Goal: Information Seeking & Learning: Learn about a topic

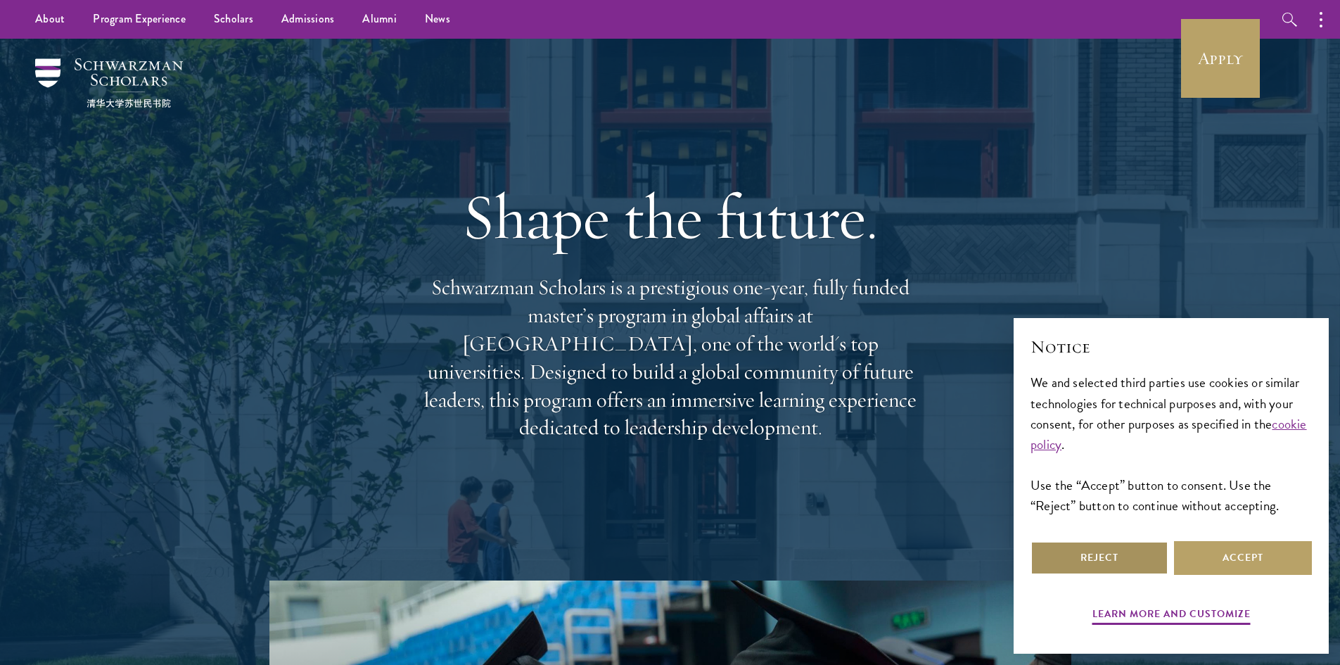
click at [1111, 558] on button "Reject" at bounding box center [1100, 558] width 138 height 34
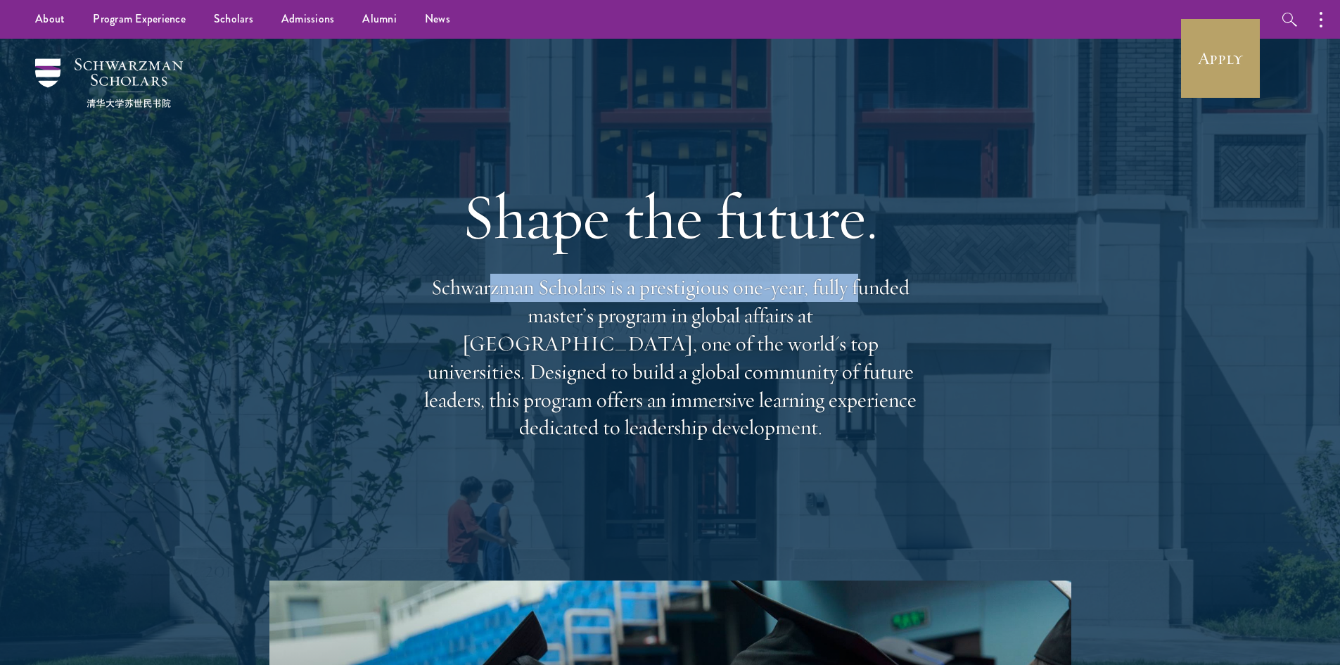
drag, startPoint x: 486, startPoint y: 302, endPoint x: 860, endPoint y: 303, distance: 373.6
click at [861, 303] on p "Schwarzman Scholars is a prestigious one-year, fully funded master’s program in…" at bounding box center [670, 358] width 507 height 168
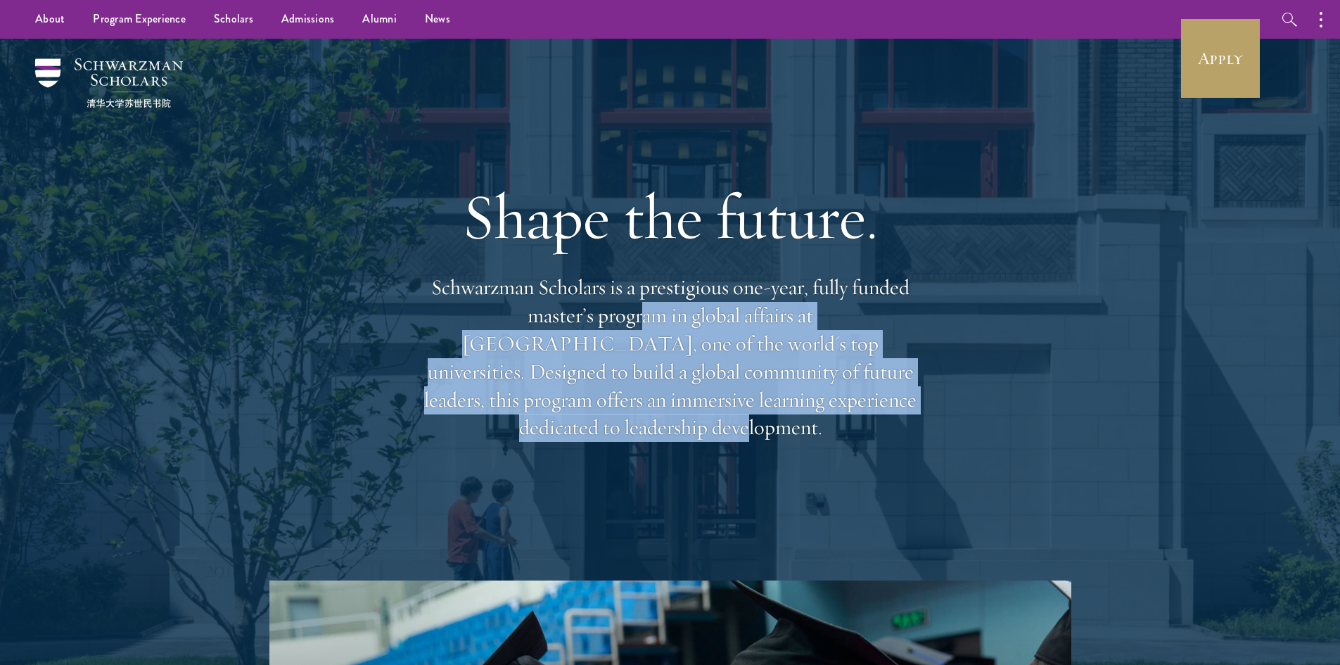
drag, startPoint x: 542, startPoint y: 331, endPoint x: 818, endPoint y: 419, distance: 290.1
click at [811, 419] on p "Schwarzman Scholars is a prestigious one-year, fully funded master’s program in…" at bounding box center [670, 358] width 507 height 168
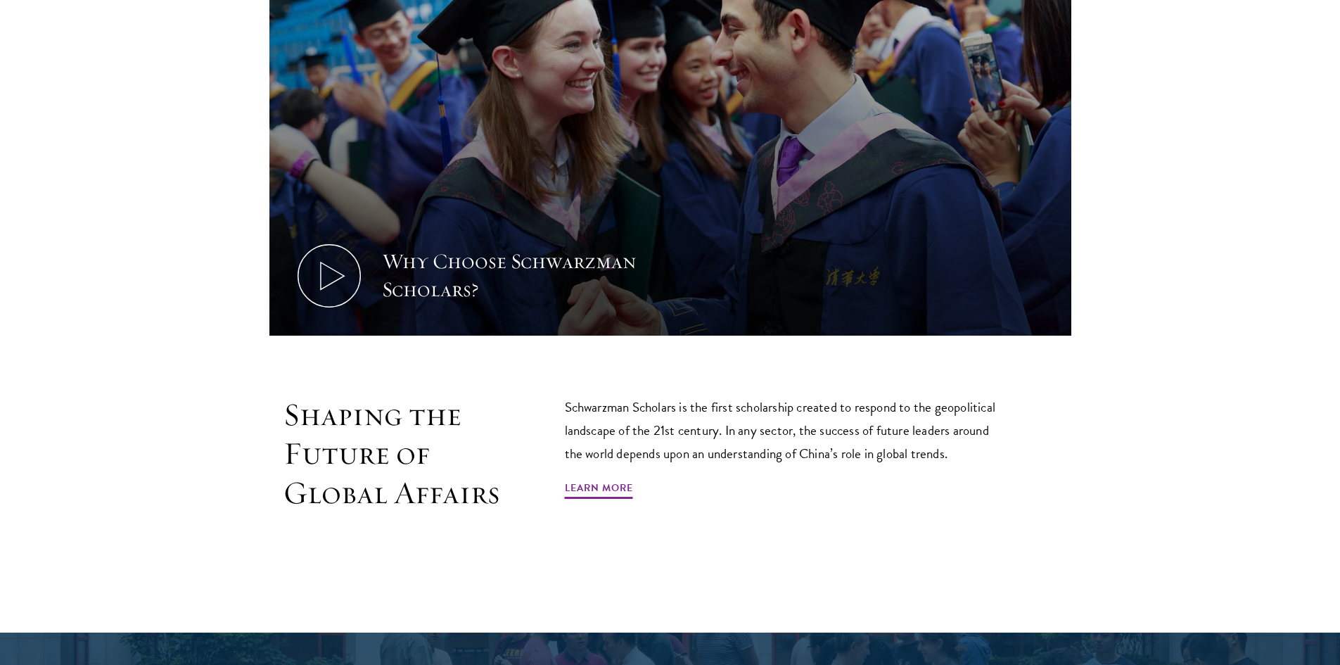
scroll to position [985, 0]
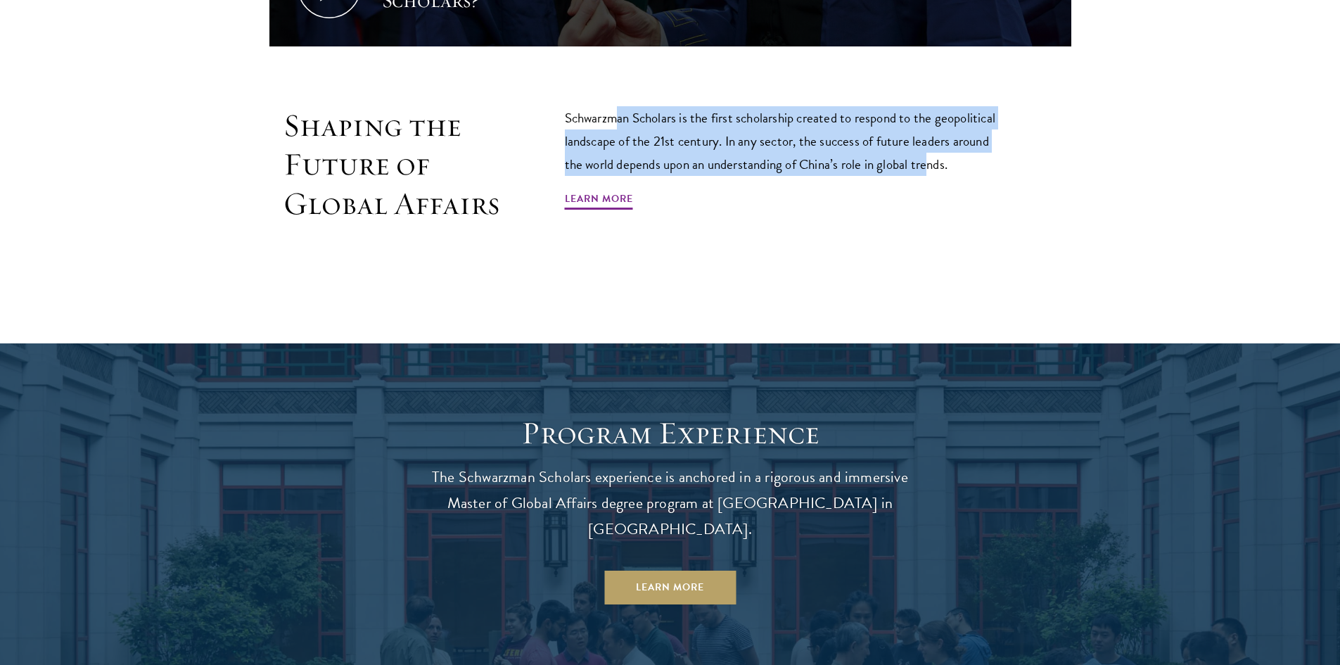
drag, startPoint x: 613, startPoint y: 117, endPoint x: 938, endPoint y: 158, distance: 326.9
click at [938, 158] on p "Schwarzman Scholars is the first scholarship created to respond to the geopolit…" at bounding box center [786, 141] width 443 height 70
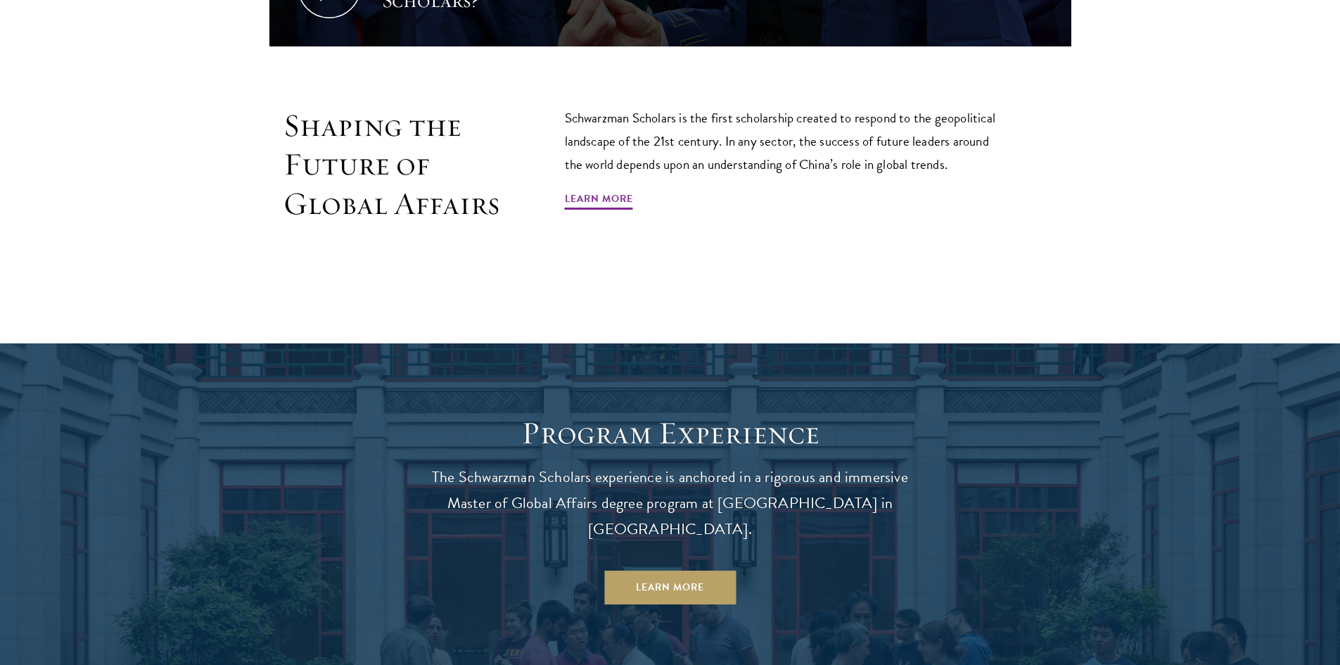
click at [943, 162] on p "Schwarzman Scholars is the first scholarship created to respond to the geopolit…" at bounding box center [786, 141] width 443 height 70
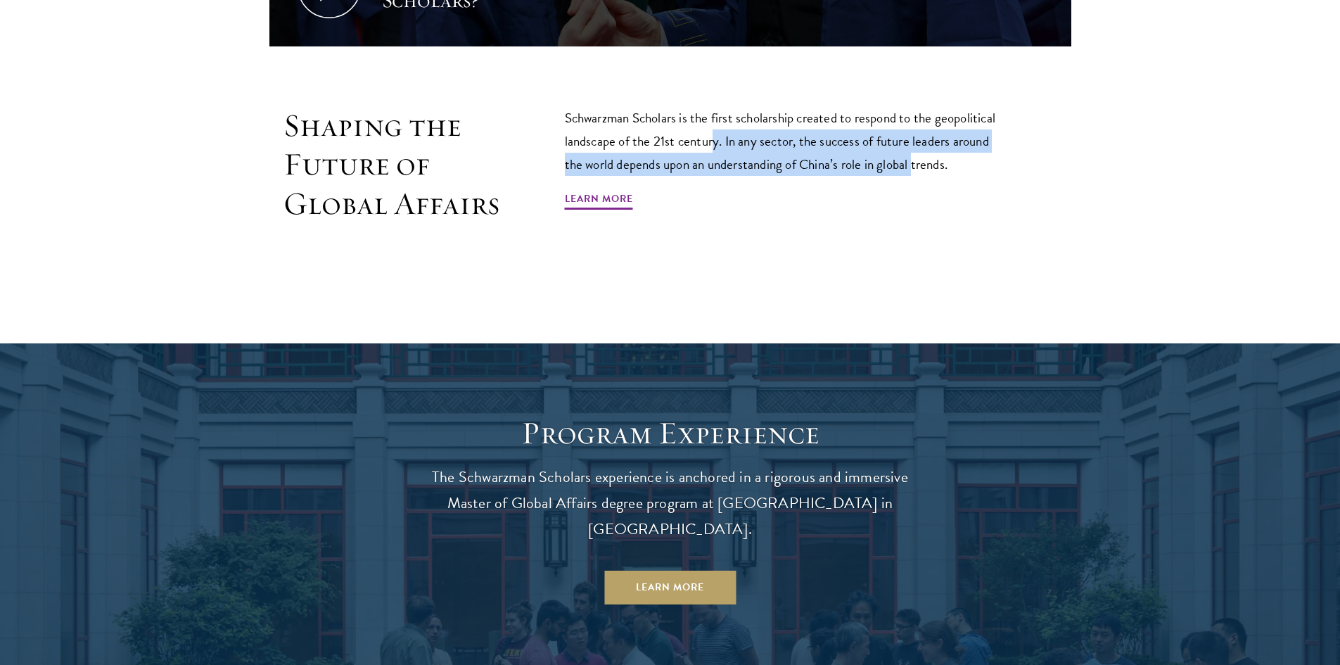
drag, startPoint x: 916, startPoint y: 166, endPoint x: 715, endPoint y: 131, distance: 204.2
click at [715, 131] on p "Schwarzman Scholars is the first scholarship created to respond to the geopolit…" at bounding box center [786, 141] width 443 height 70
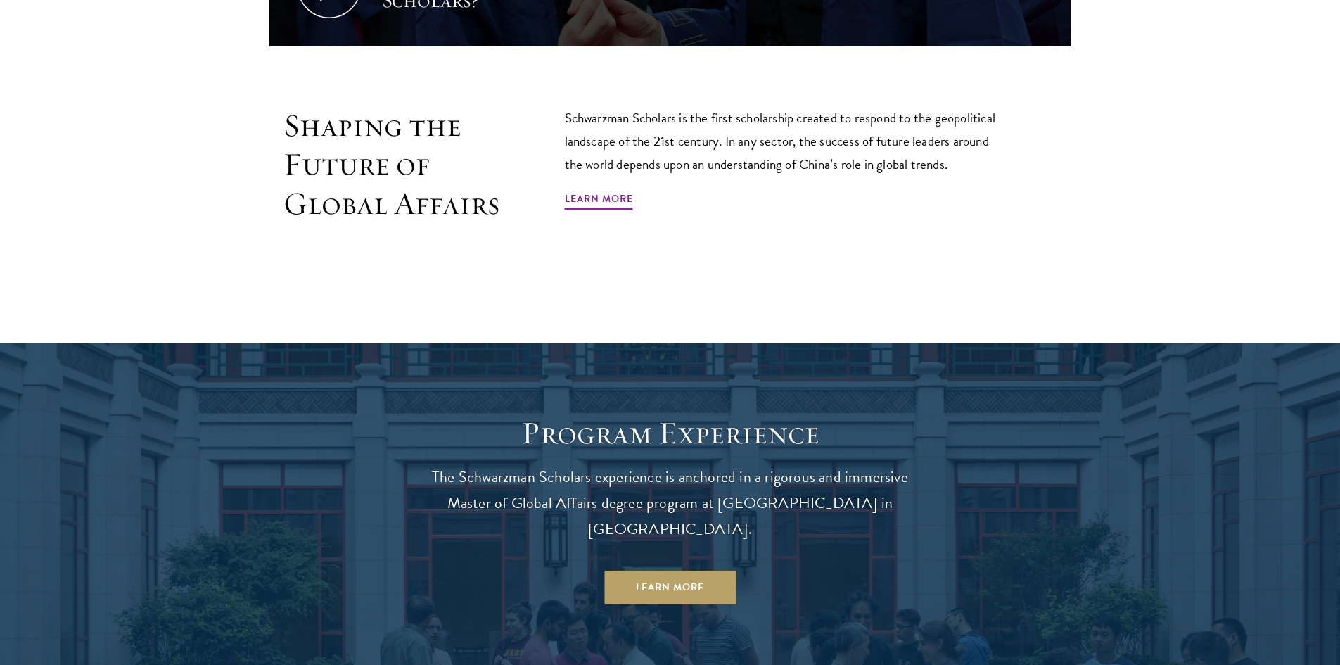
click at [713, 129] on p "Schwarzman Scholars is the first scholarship created to respond to the geopolit…" at bounding box center [786, 141] width 443 height 70
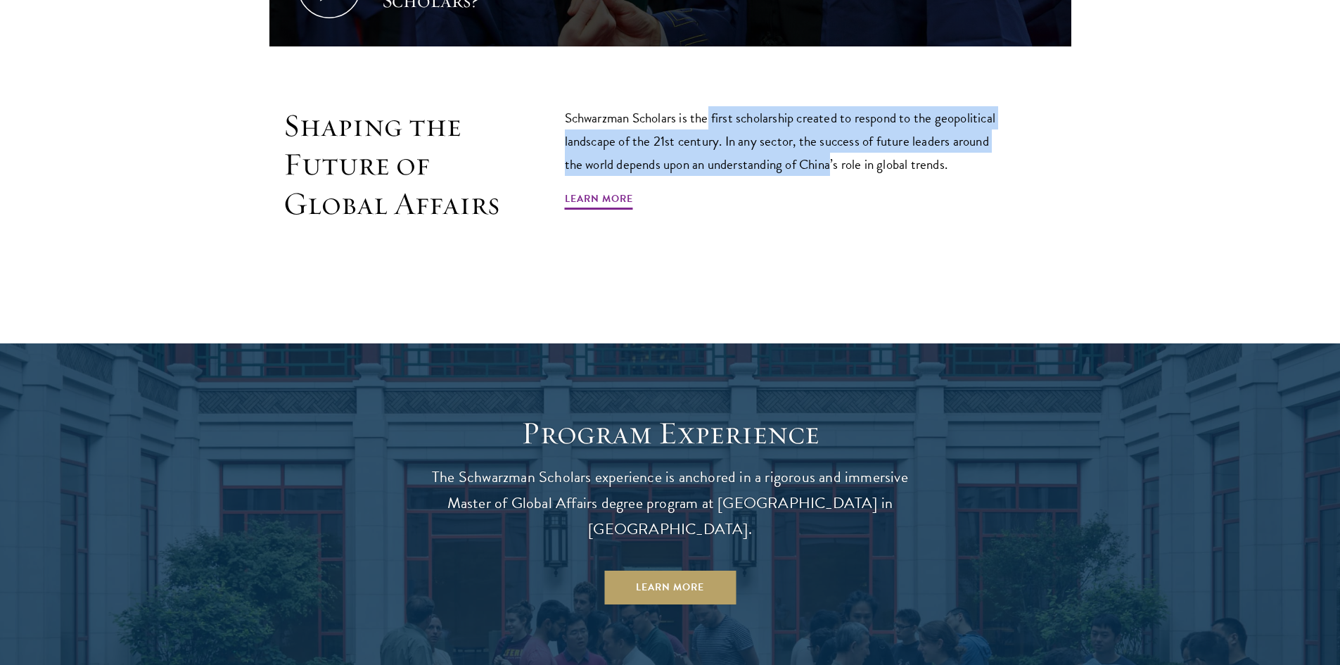
drag, startPoint x: 727, startPoint y: 134, endPoint x: 848, endPoint y: 165, distance: 124.7
click at [835, 163] on p "Schwarzman Scholars is the first scholarship created to respond to the geopolit…" at bounding box center [786, 141] width 443 height 70
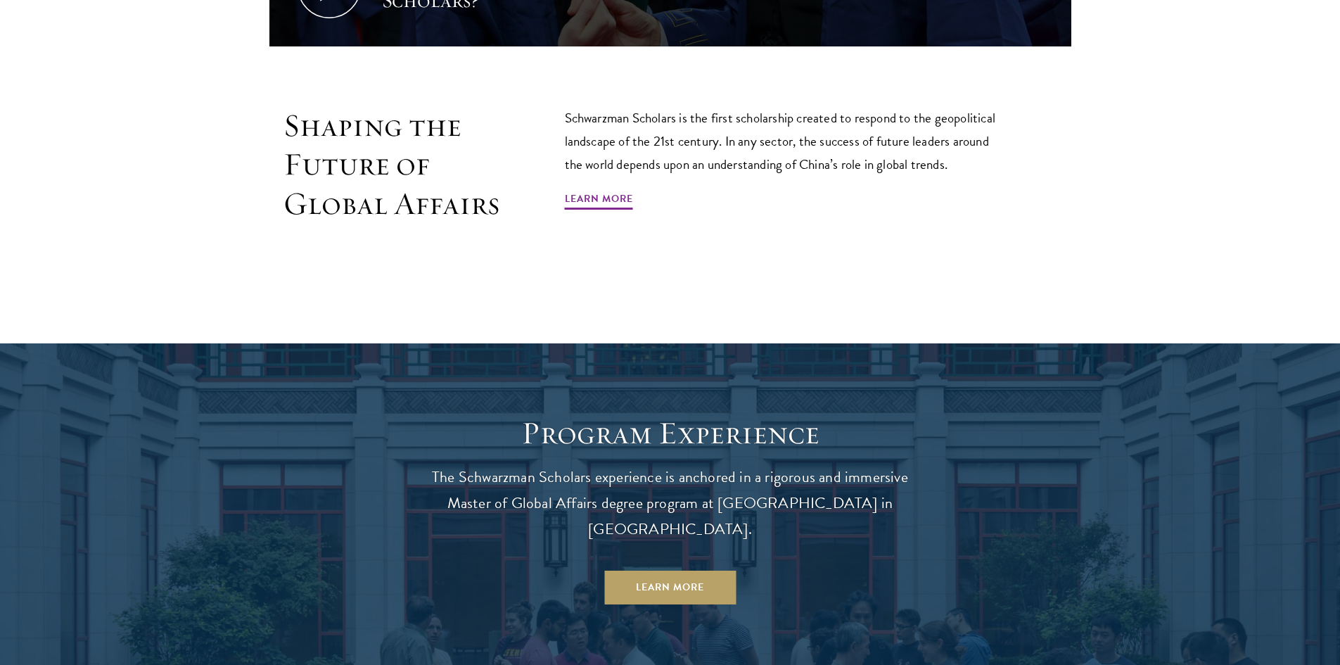
click at [851, 165] on p "Schwarzman Scholars is the first scholarship created to respond to the geopolit…" at bounding box center [786, 141] width 443 height 70
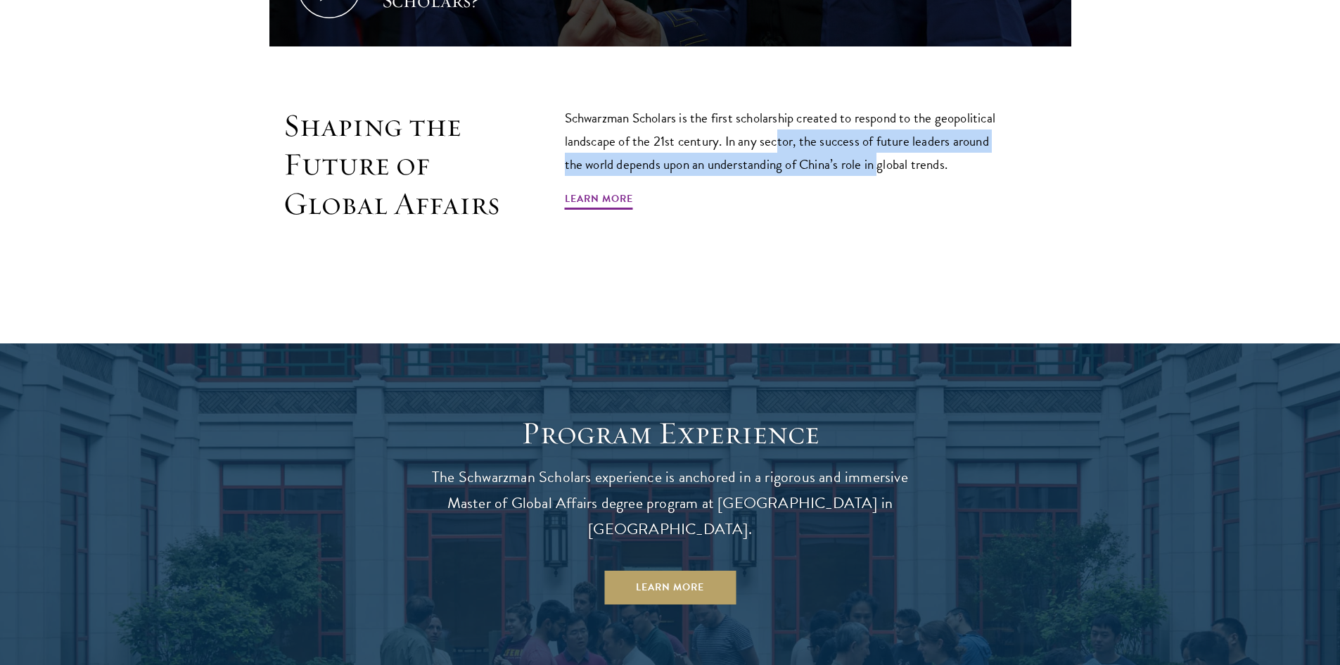
drag, startPoint x: 881, startPoint y: 165, endPoint x: 772, endPoint y: 127, distance: 115.5
click at [772, 127] on p "Schwarzman Scholars is the first scholarship created to respond to the geopolit…" at bounding box center [786, 141] width 443 height 70
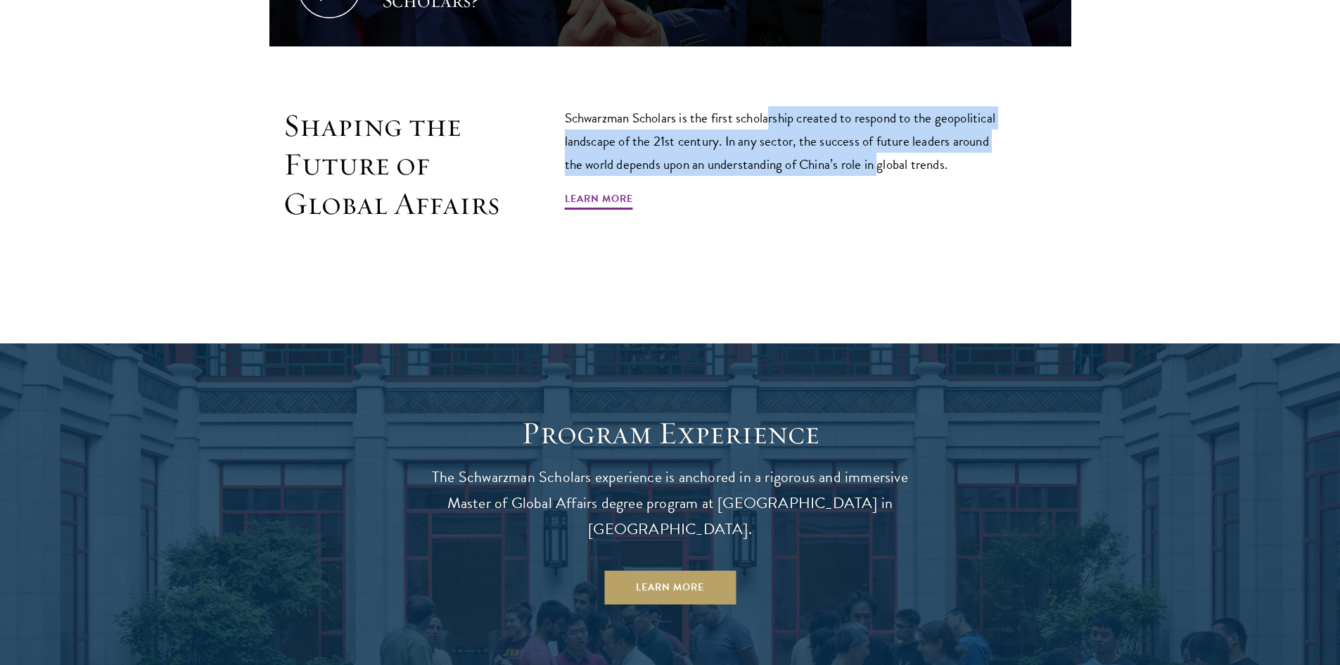
click at [770, 125] on p "Schwarzman Scholars is the first scholarship created to respond to the geopolit…" at bounding box center [786, 141] width 443 height 70
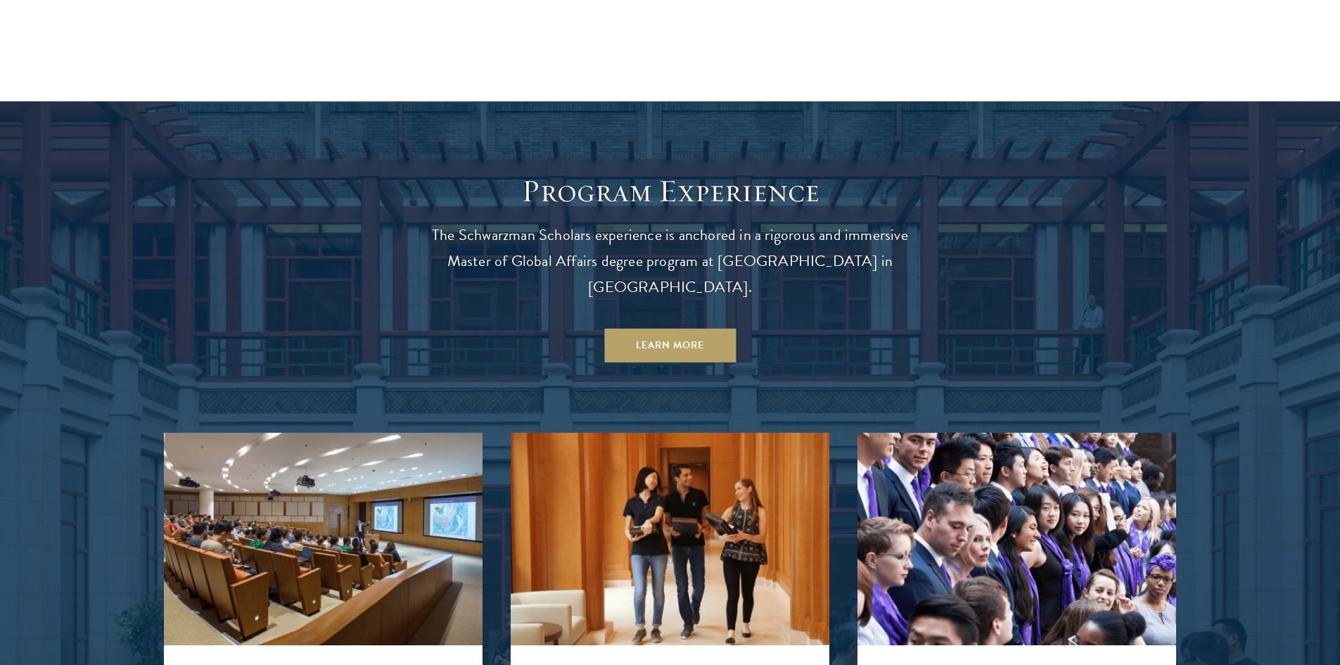
scroll to position [1337, 0]
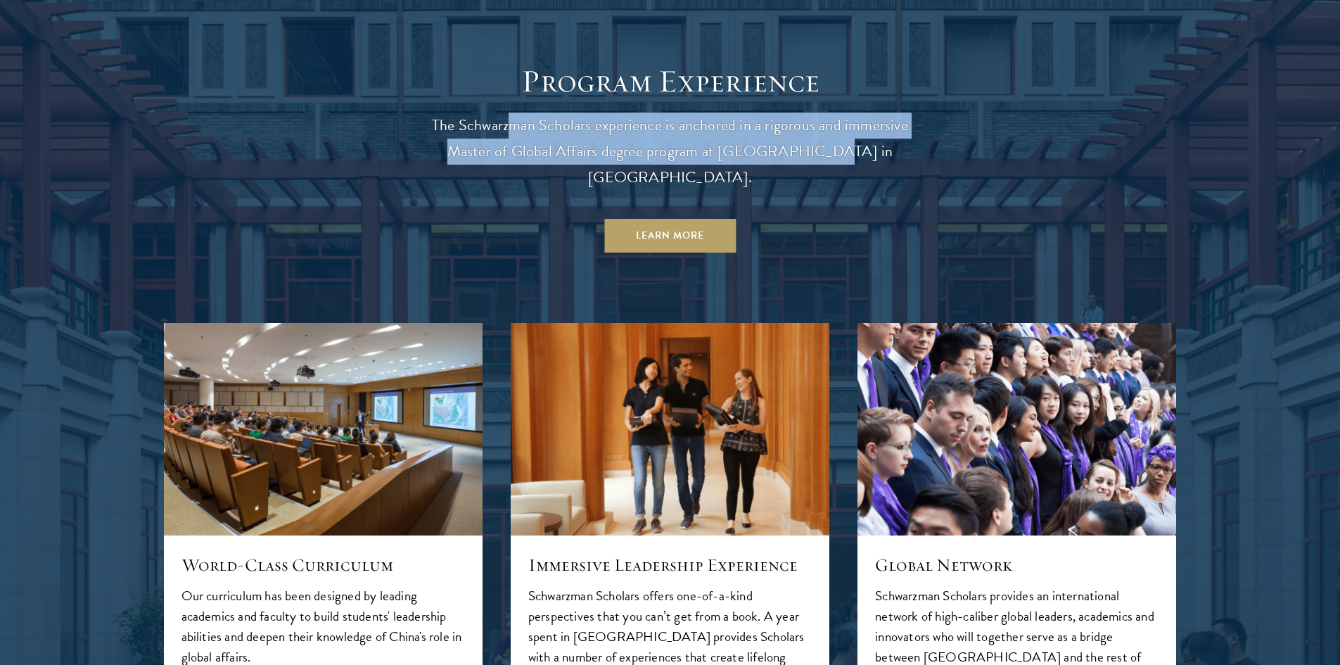
drag, startPoint x: 530, startPoint y: 125, endPoint x: 808, endPoint y: 155, distance: 279.6
click at [806, 155] on p "The Schwarzman Scholars experience is anchored in a rigorous and immersive Mast…" at bounding box center [670, 152] width 507 height 78
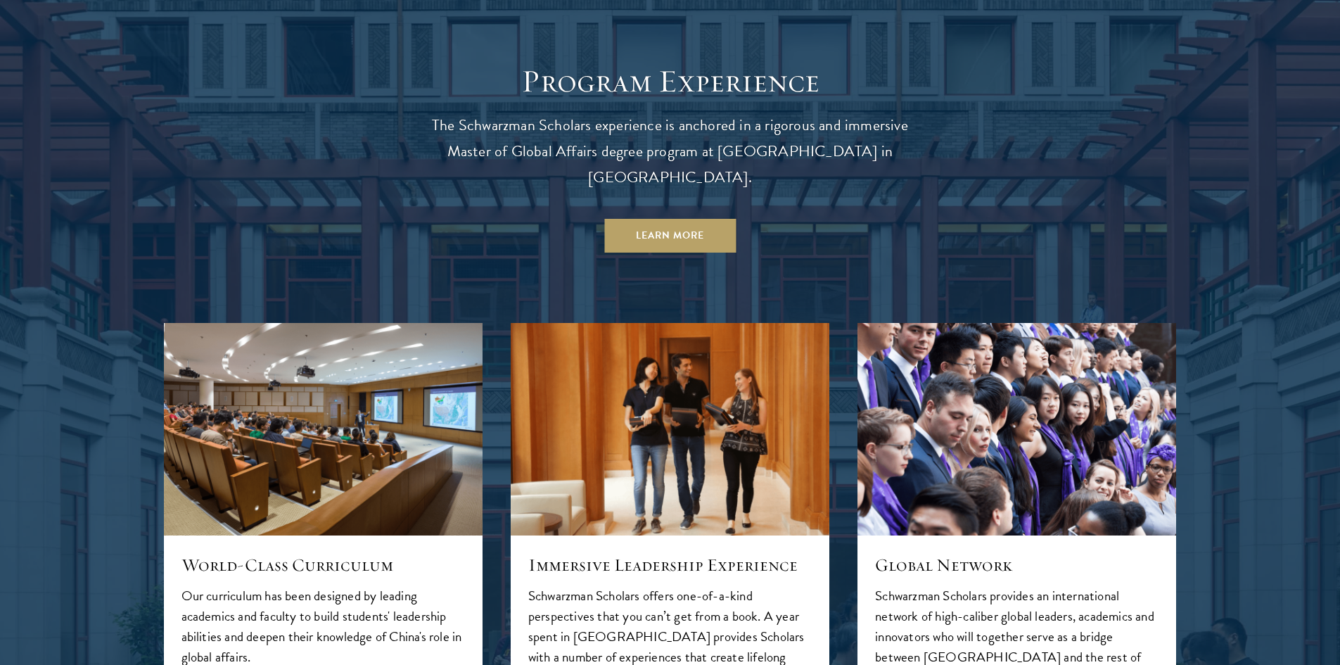
click at [809, 155] on p "The Schwarzman Scholars experience is anchored in a rigorous and immersive Mast…" at bounding box center [670, 152] width 507 height 78
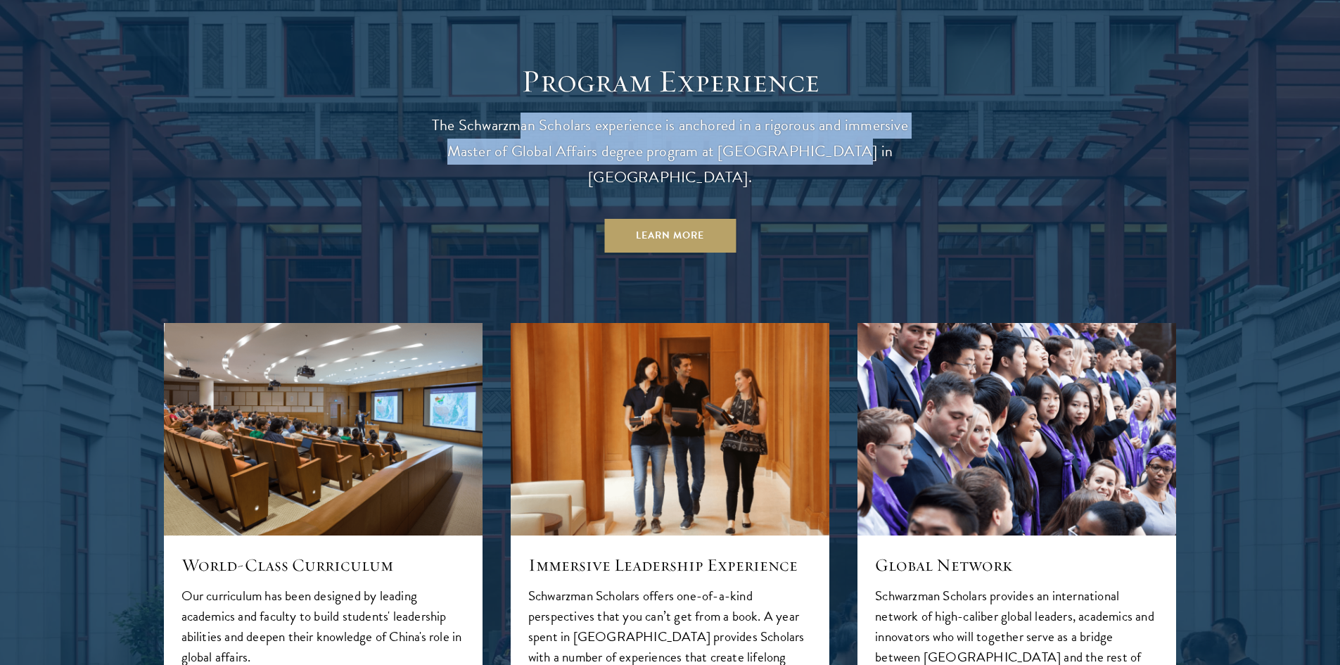
drag, startPoint x: 814, startPoint y: 155, endPoint x: 520, endPoint y: 134, distance: 294.8
click at [520, 134] on p "The Schwarzman Scholars experience is anchored in a rigorous and immersive Mast…" at bounding box center [670, 152] width 507 height 78
drag, startPoint x: 679, startPoint y: 137, endPoint x: 832, endPoint y: 141, distance: 153.4
click at [828, 141] on p "The Schwarzman Scholars experience is anchored in a rigorous and immersive Mast…" at bounding box center [670, 152] width 507 height 78
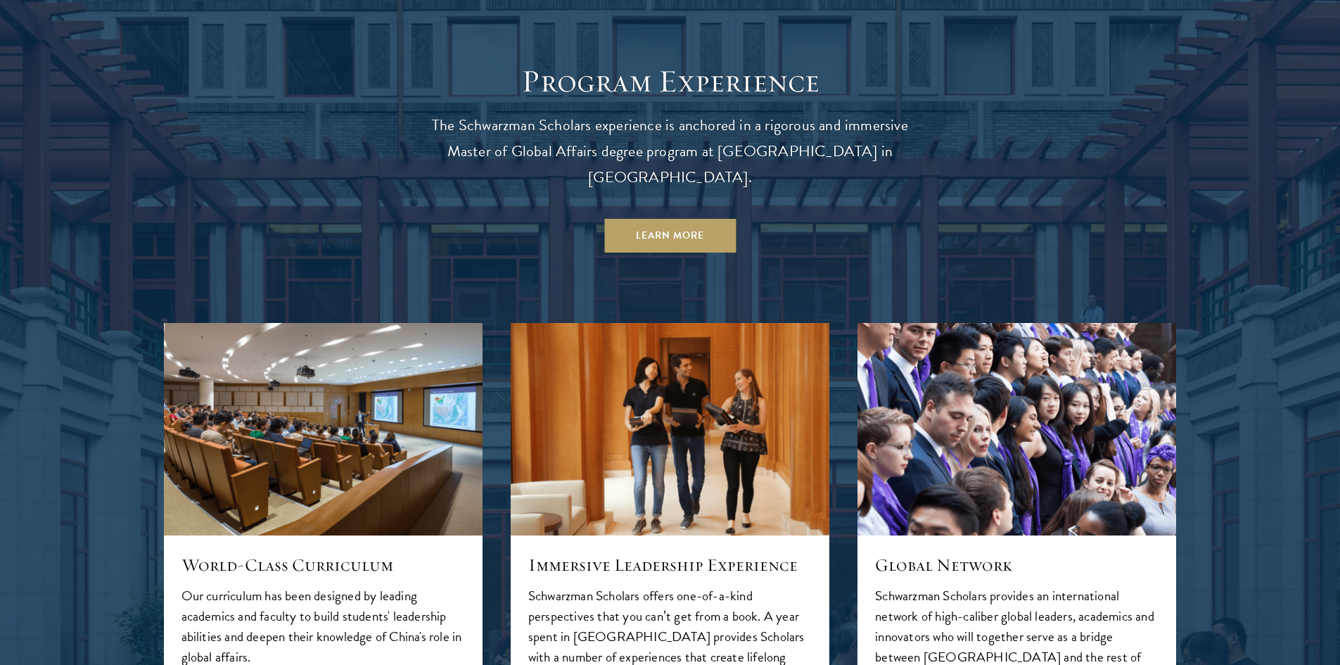
click at [837, 144] on p "The Schwarzman Scholars experience is anchored in a rigorous and immersive Mast…" at bounding box center [670, 152] width 507 height 78
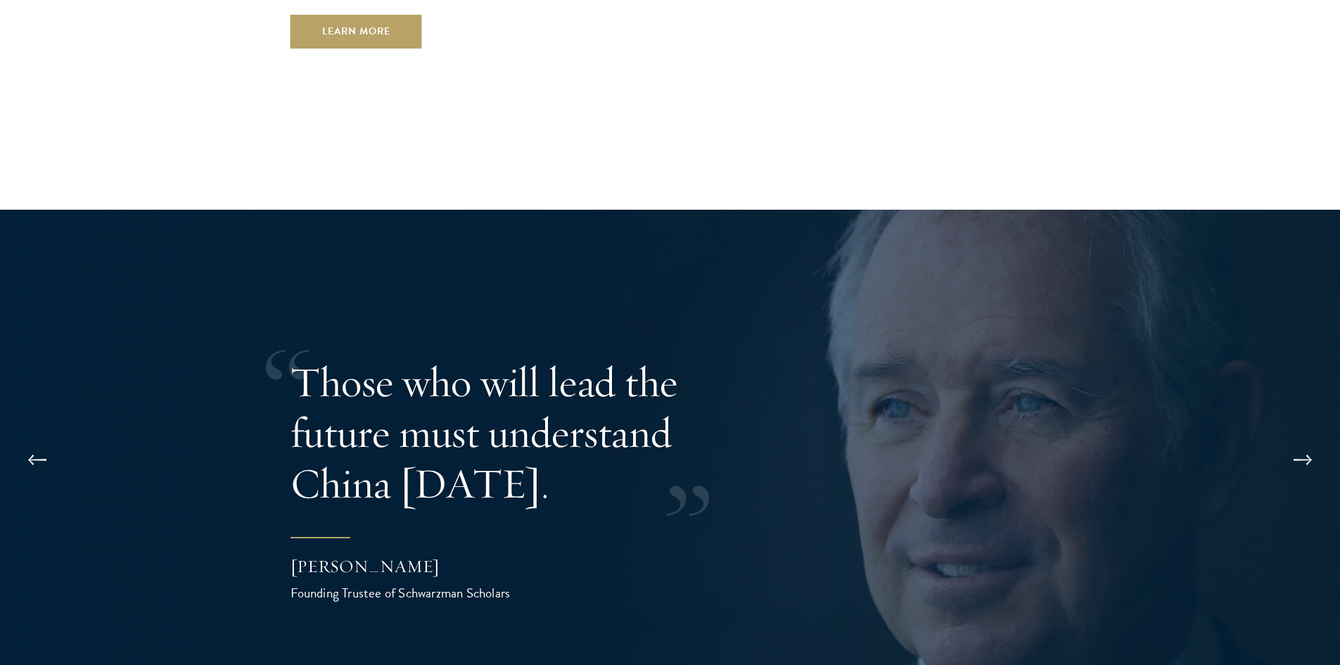
scroll to position [2744, 0]
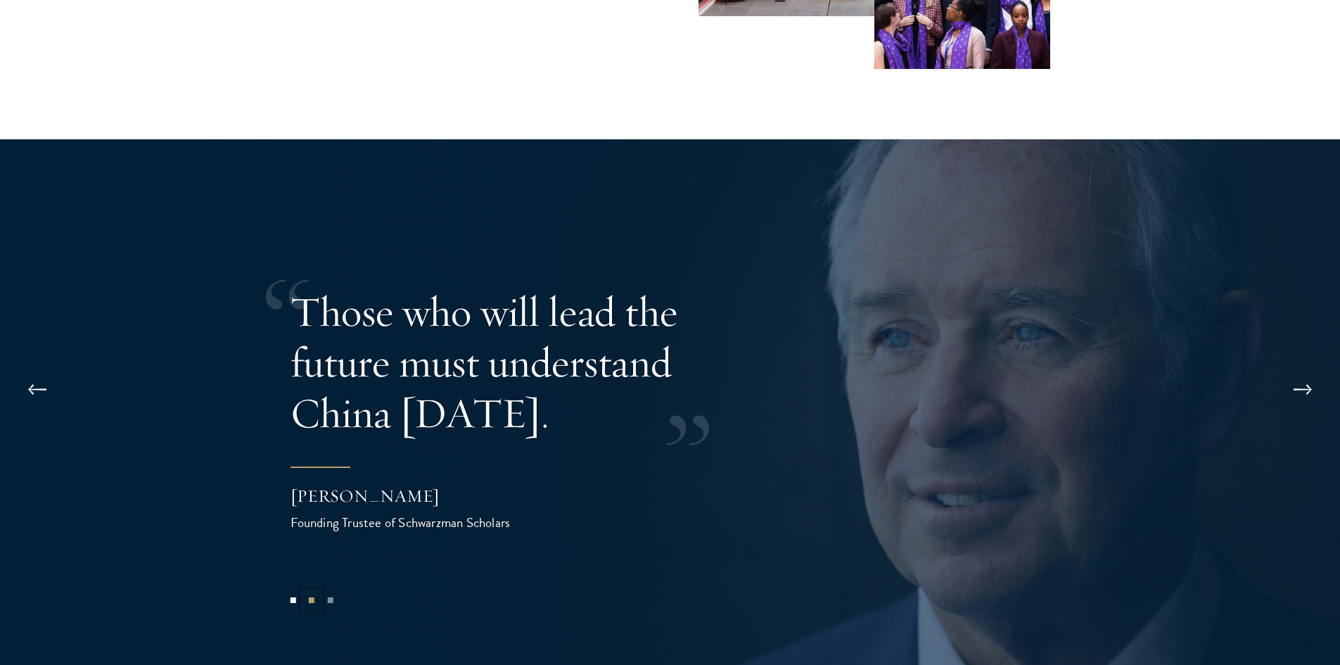
click at [308, 591] on button "2" at bounding box center [311, 600] width 18 height 18
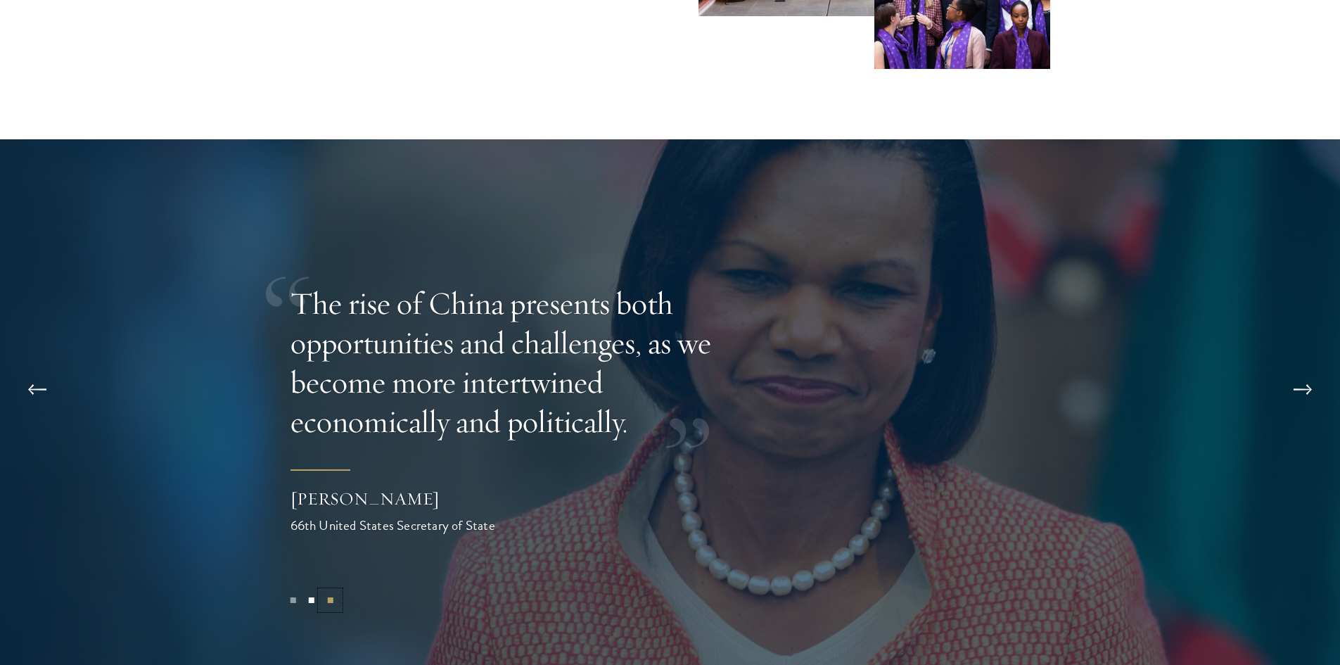
click at [333, 591] on button "3" at bounding box center [330, 600] width 18 height 18
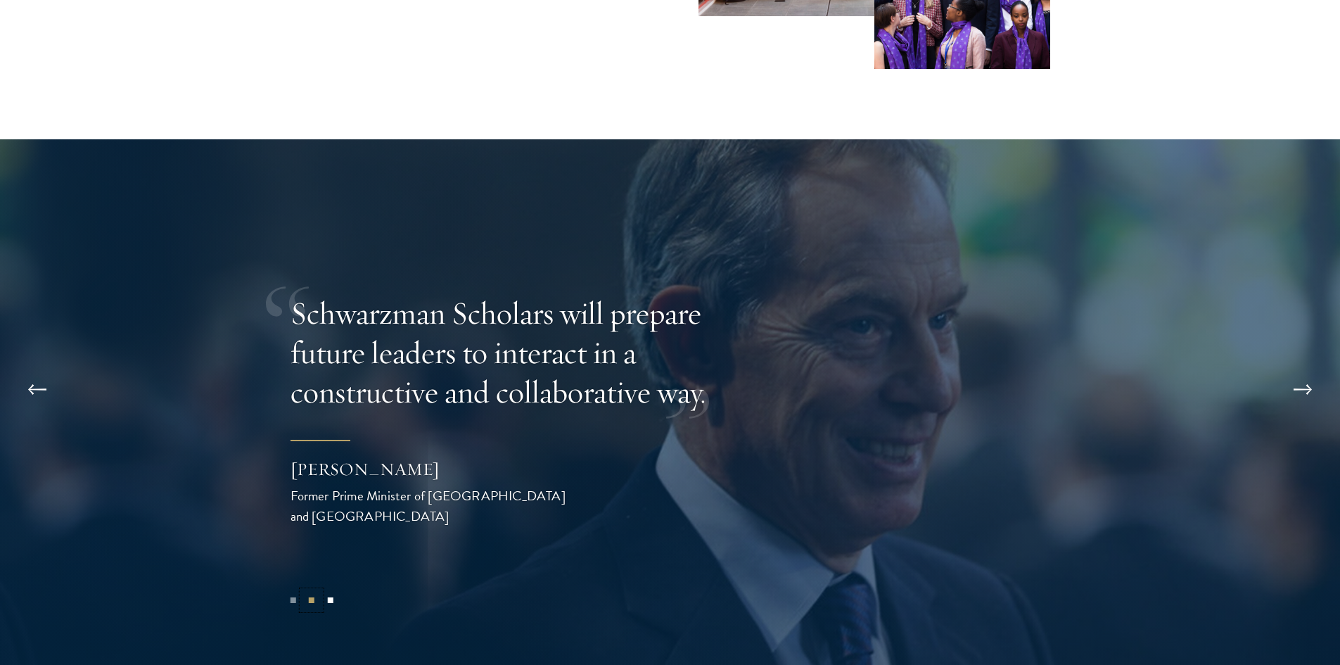
click at [310, 591] on button "2" at bounding box center [311, 600] width 18 height 18
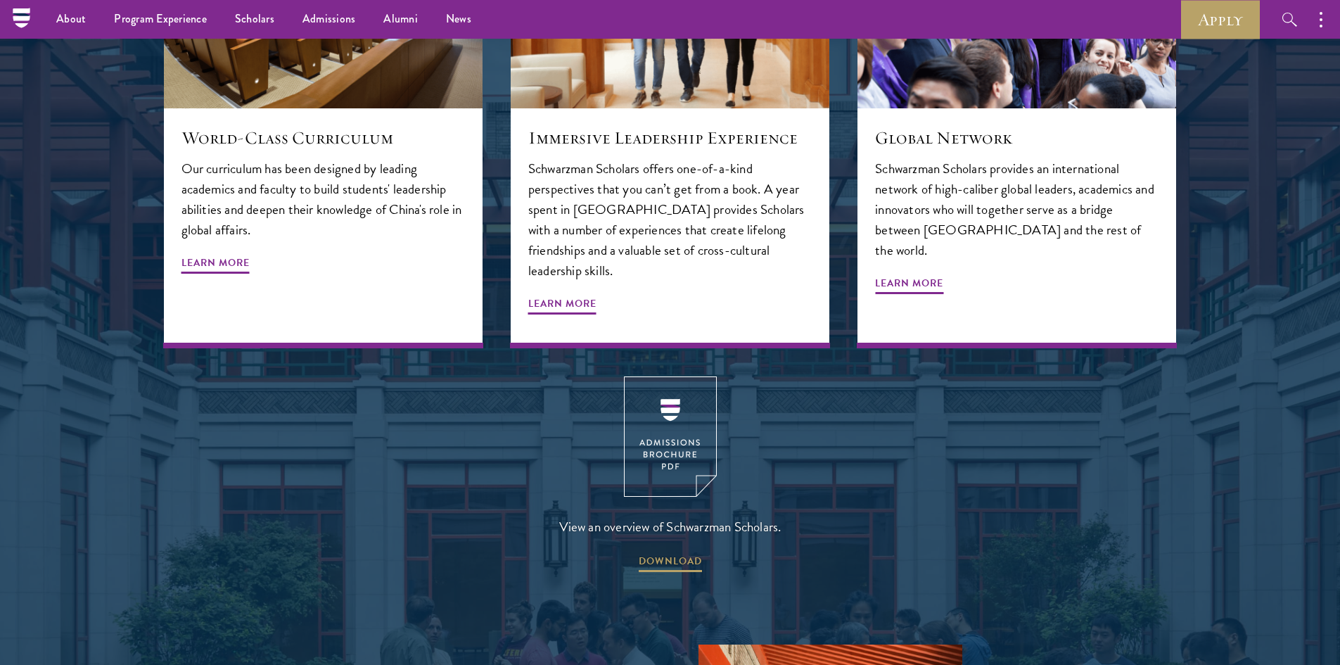
scroll to position [1657, 0]
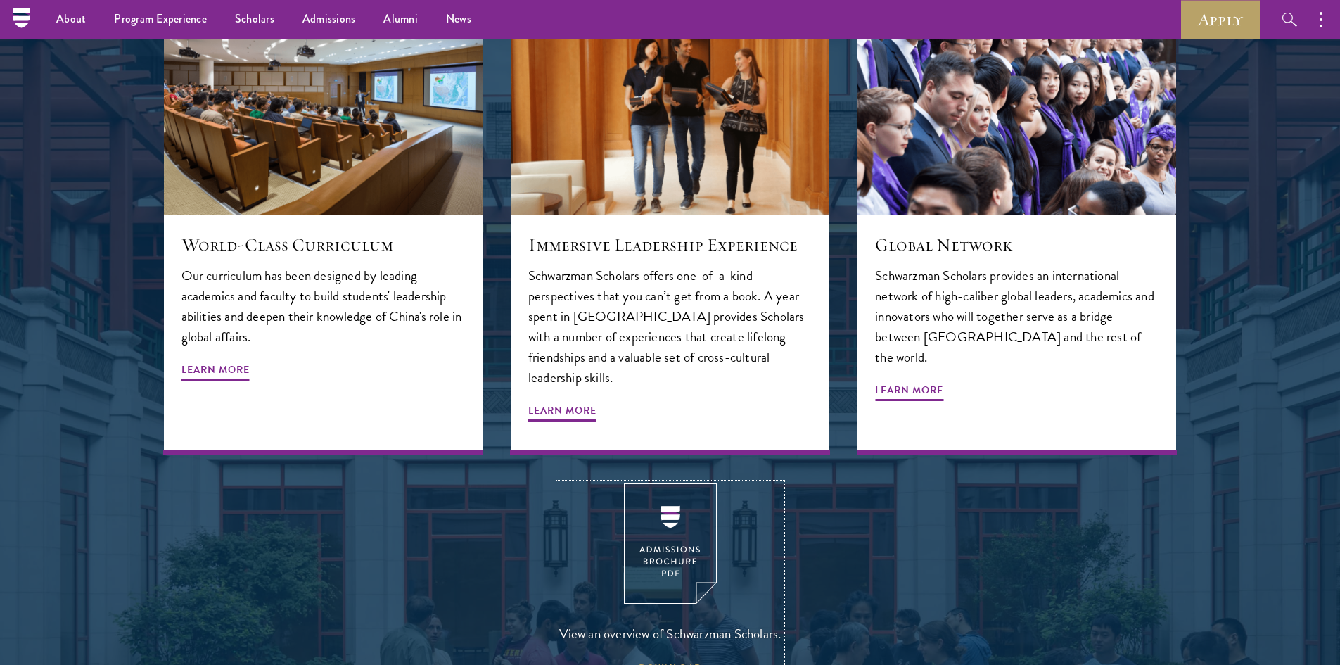
click at [669, 535] on img at bounding box center [670, 543] width 93 height 120
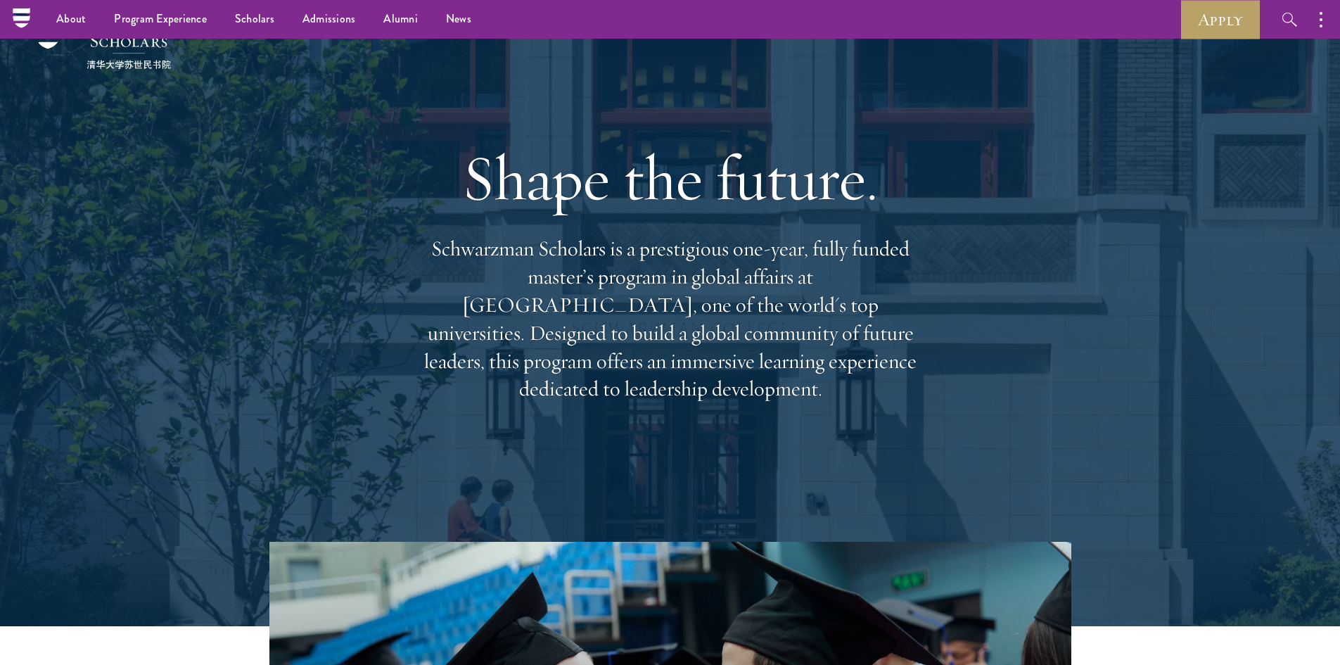
scroll to position [0, 0]
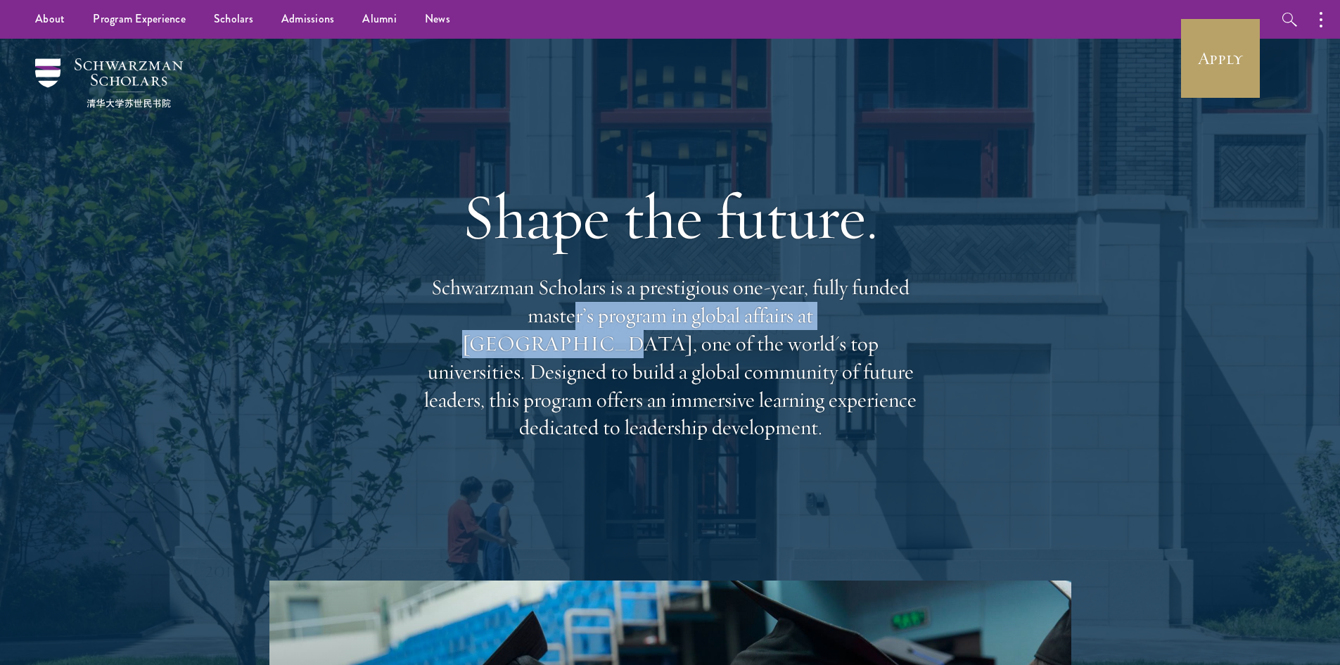
drag, startPoint x: 469, startPoint y: 336, endPoint x: 839, endPoint y: 329, distance: 369.4
click at [839, 329] on p "Schwarzman Scholars is a prestigious one-year, fully funded master’s program in…" at bounding box center [670, 358] width 507 height 168
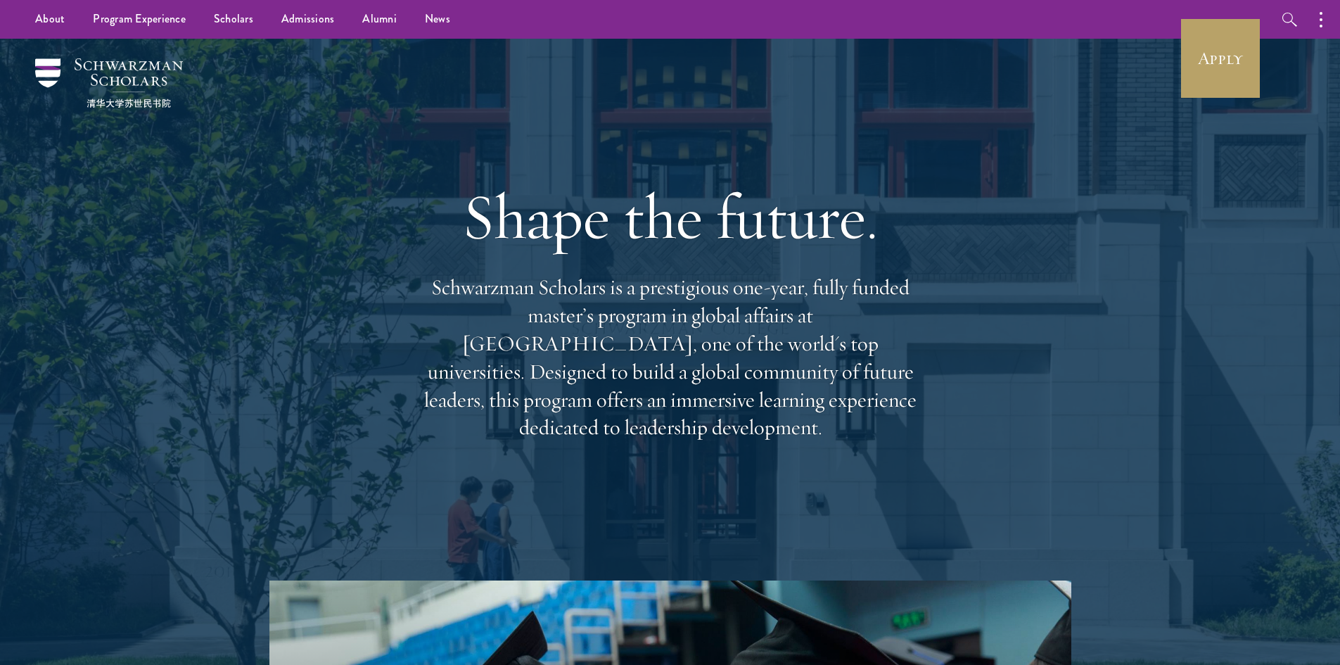
click at [751, 358] on p "Schwarzman Scholars is a prestigious one-year, fully funded master’s program in…" at bounding box center [670, 358] width 507 height 168
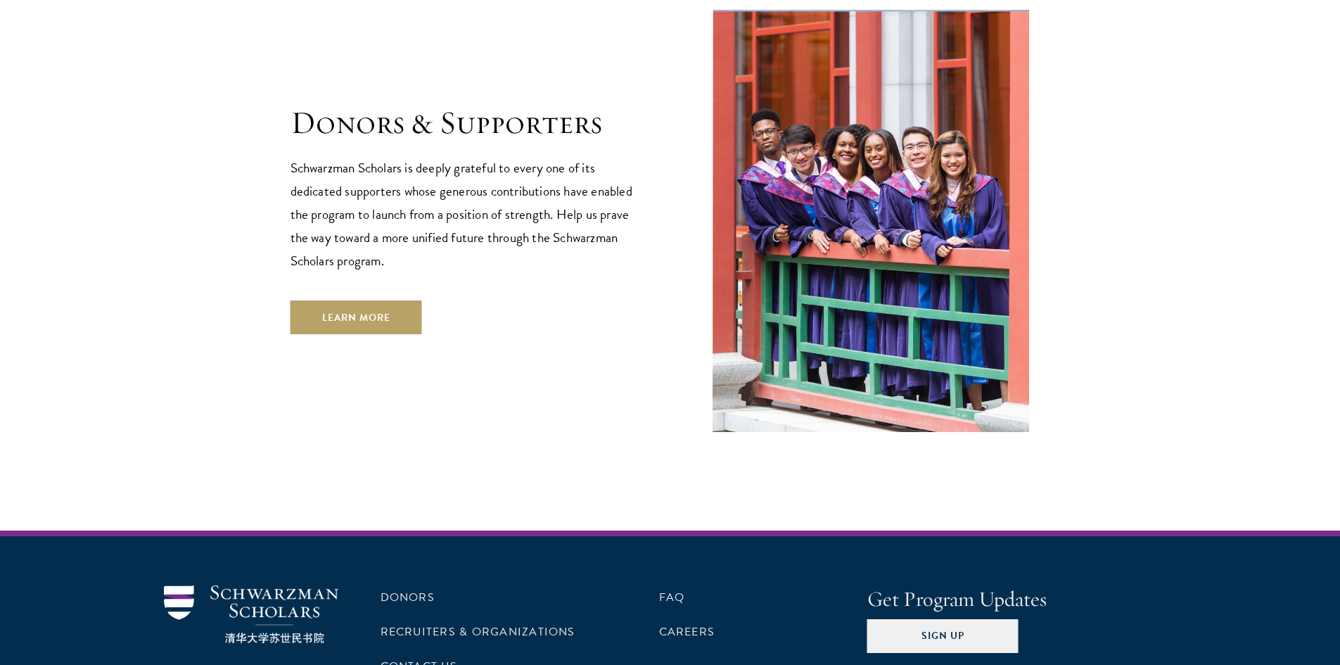
scroll to position [4049, 0]
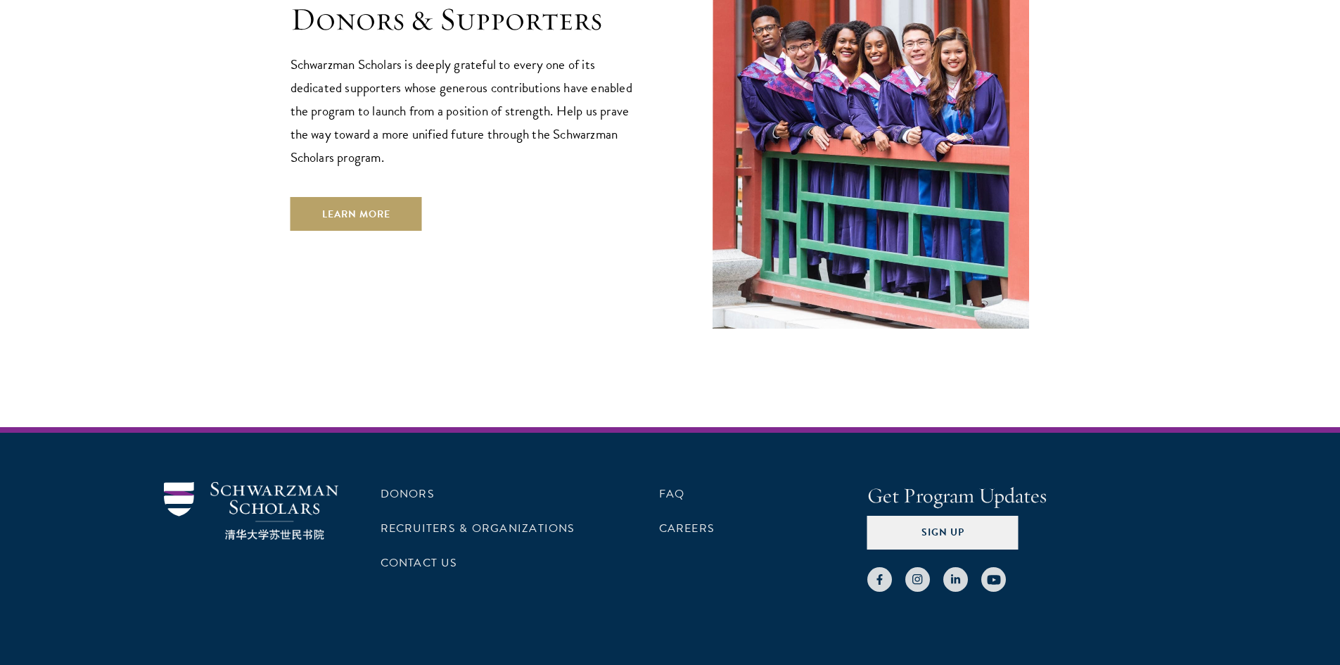
click at [1211, 278] on section "Donors & Supporters Schwarzman Scholars is deeply grateful to every one of its …" at bounding box center [670, 115] width 1340 height 426
